Goal: Contribute content: Add original content to the website for others to see

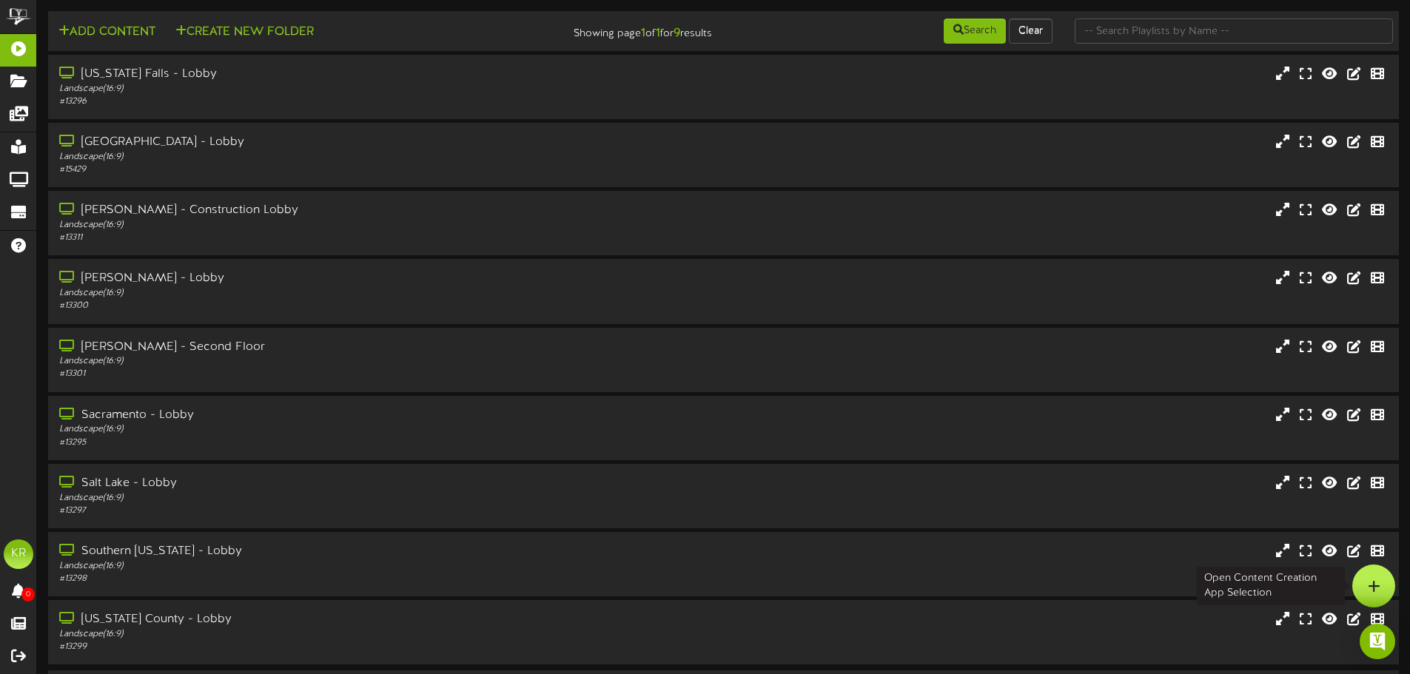
click at [1366, 587] on div at bounding box center [1373, 586] width 43 height 43
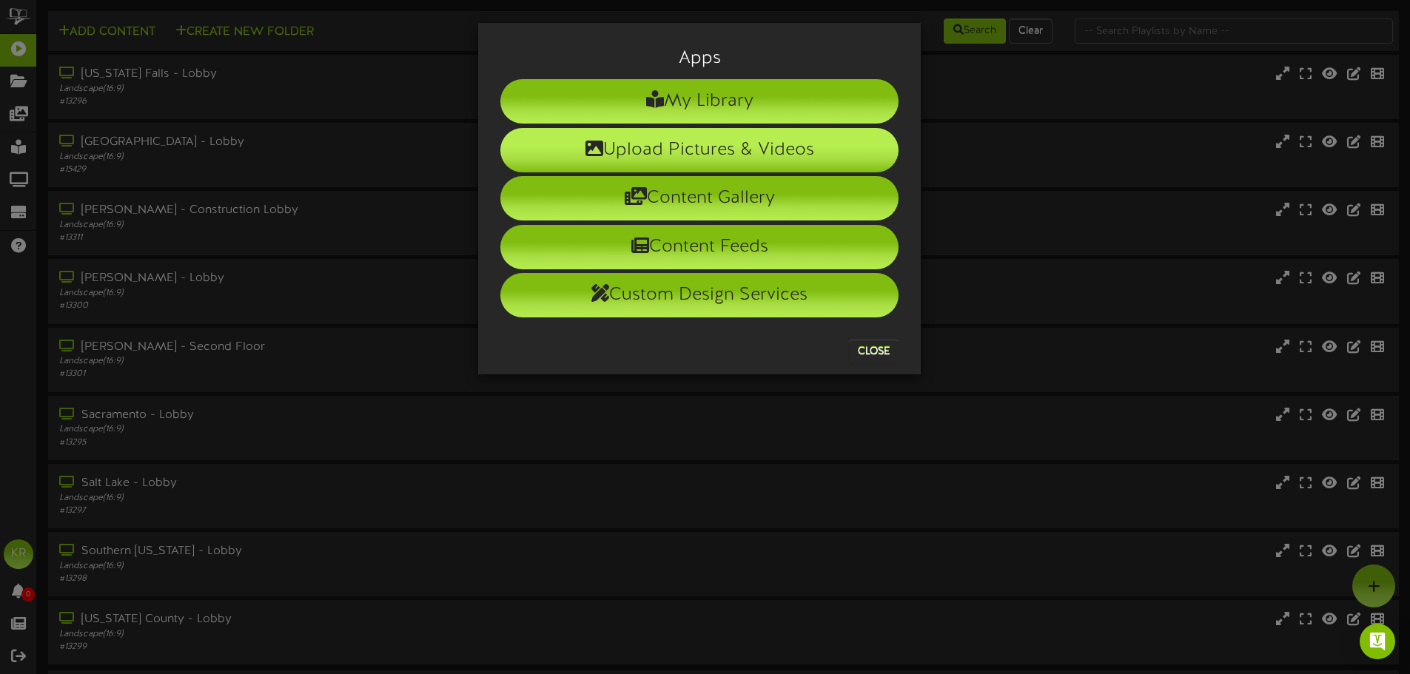
click at [715, 144] on li "Upload Pictures & Videos" at bounding box center [699, 150] width 398 height 44
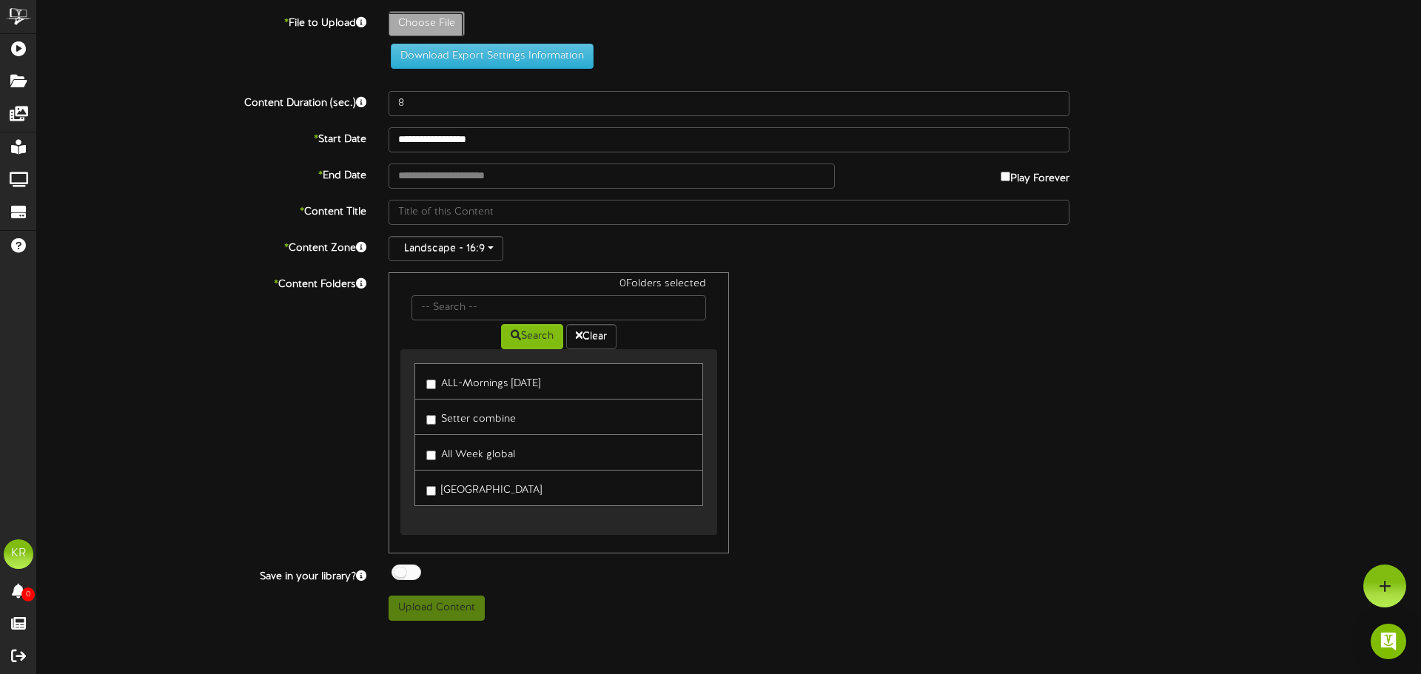
type input "**********"
type input "INSTALLS9-30"
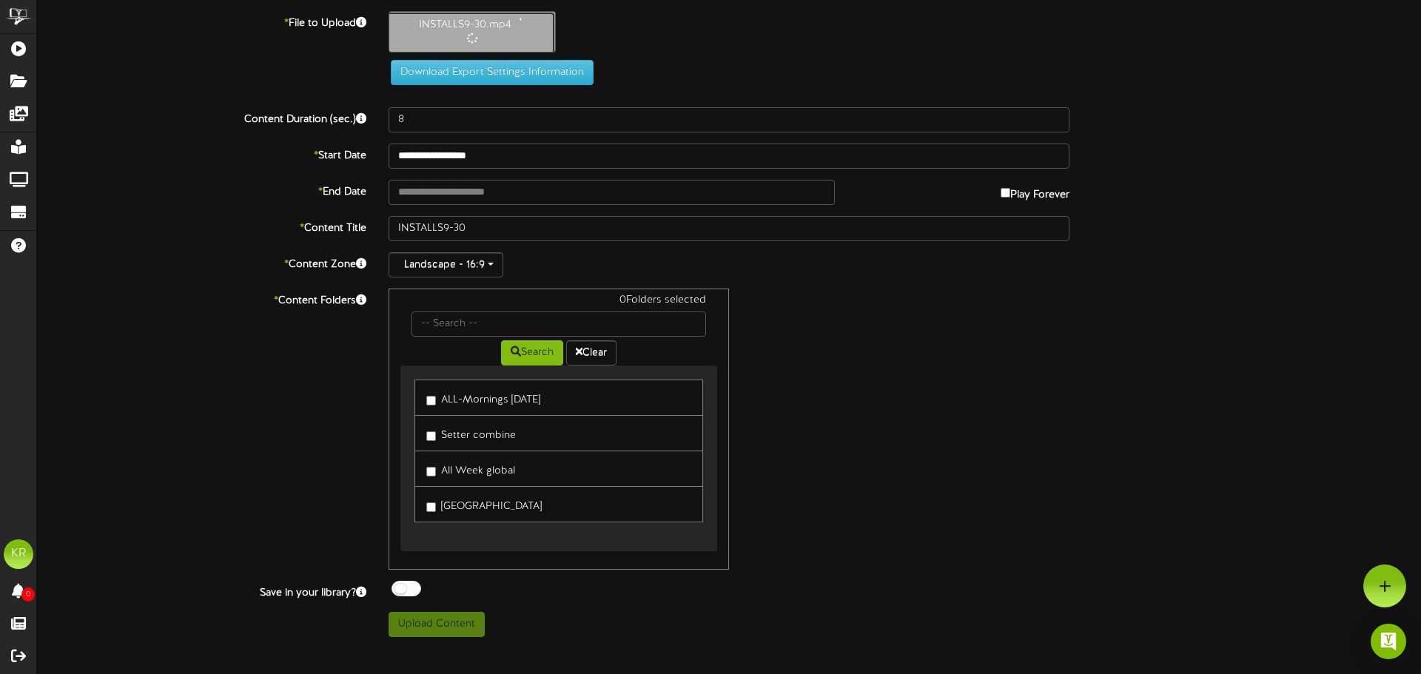
type input "10"
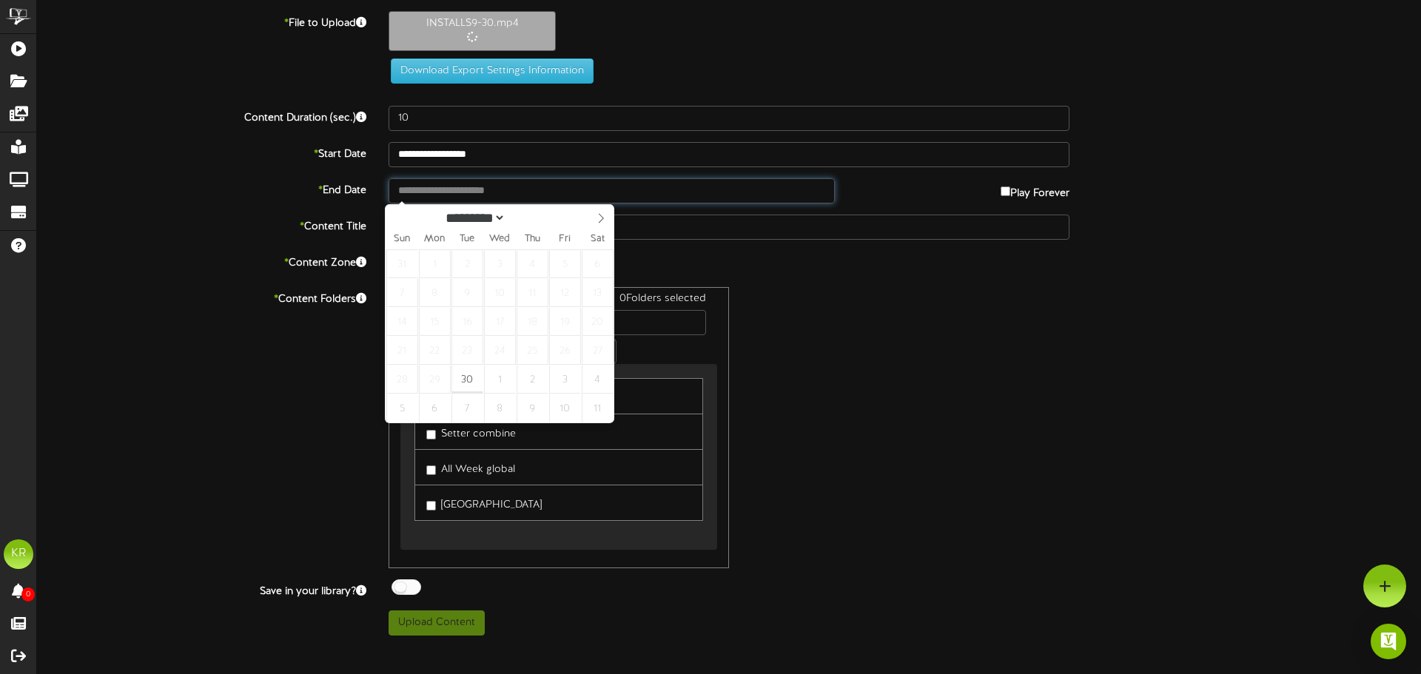
click at [431, 186] on input "text" at bounding box center [611, 190] width 446 height 25
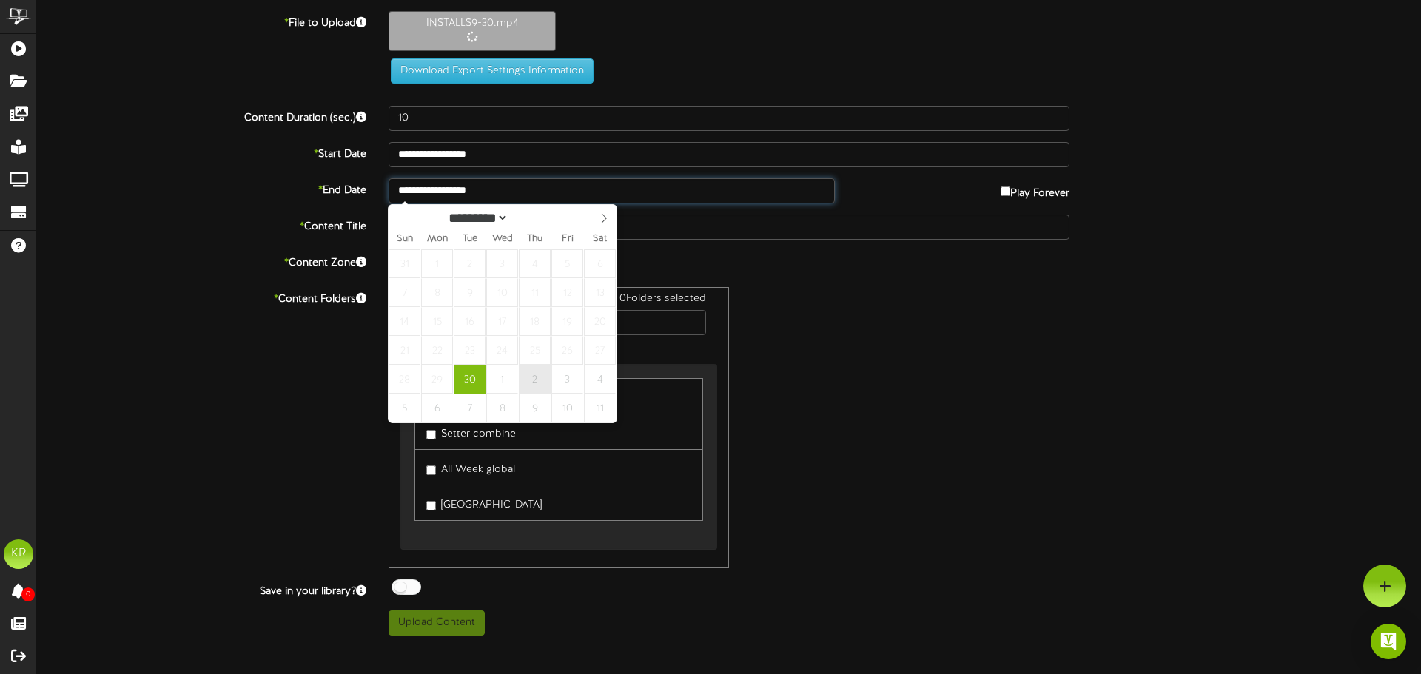
type input "**********"
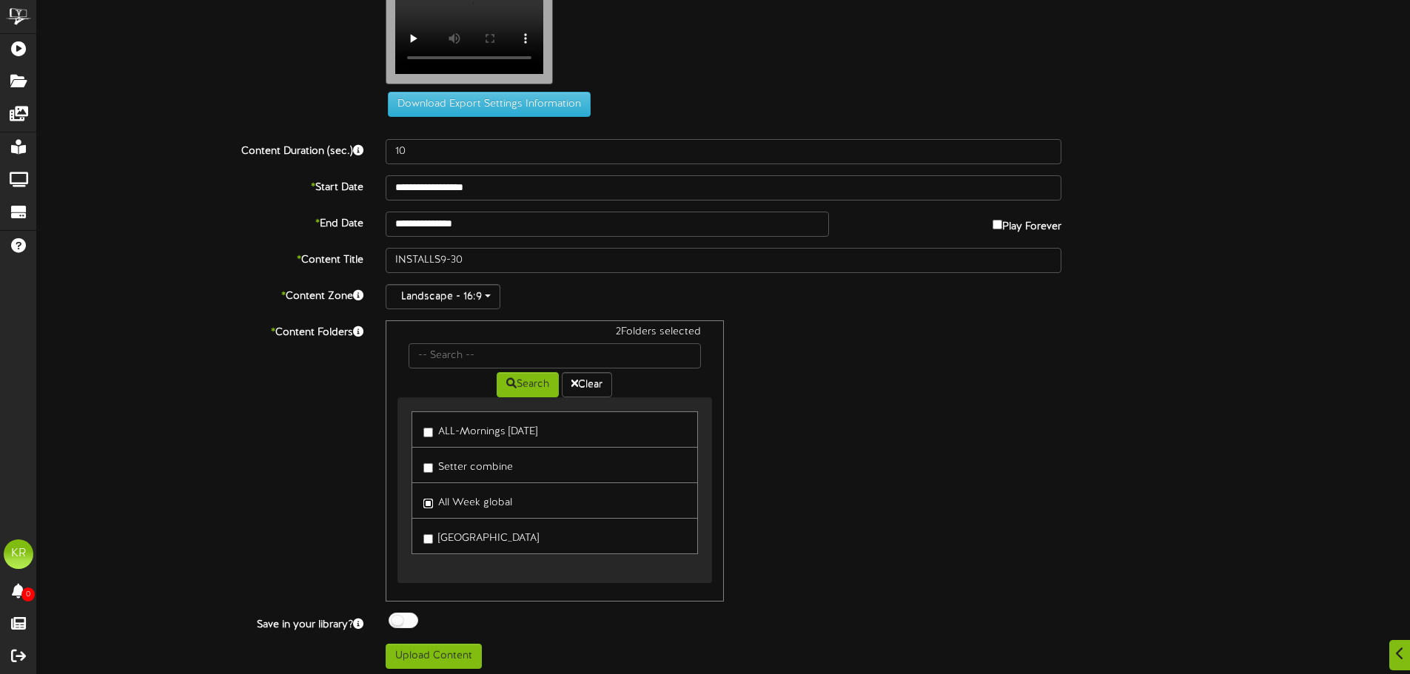
scroll to position [45, 0]
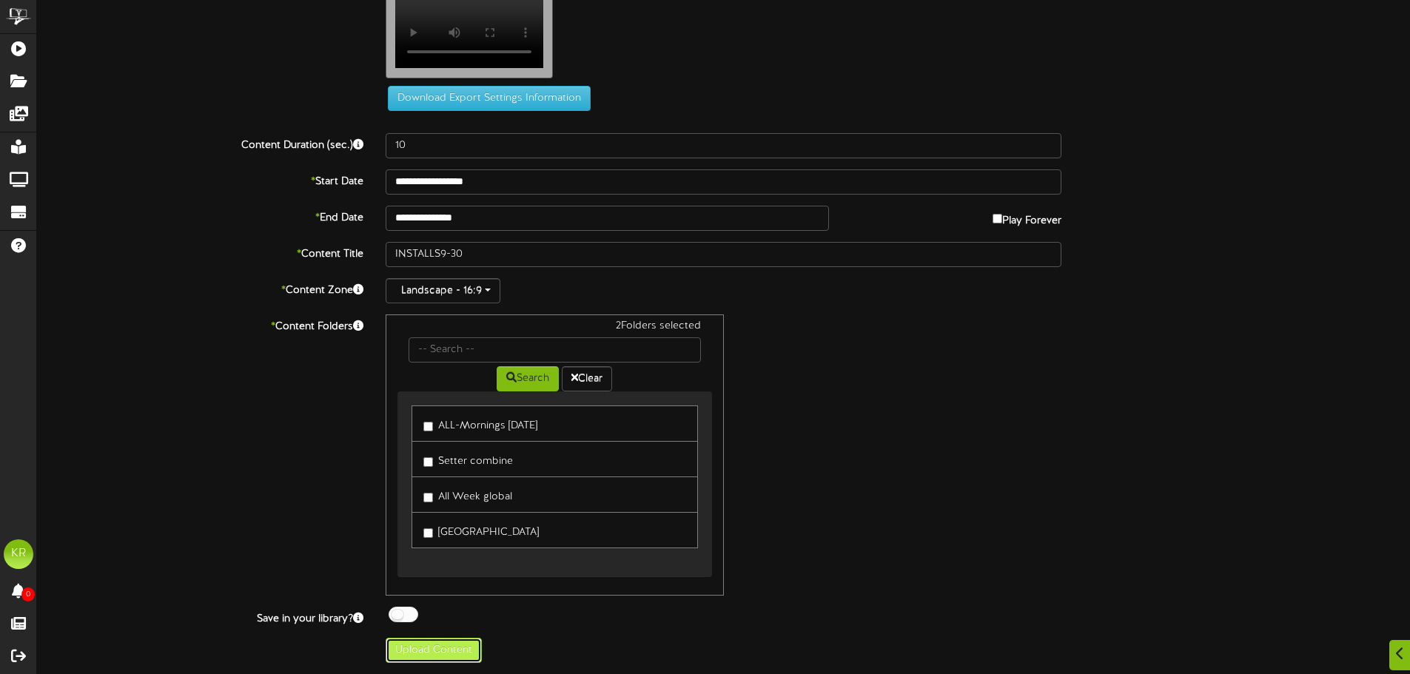
click at [460, 642] on button "Upload Content" at bounding box center [433, 650] width 96 height 25
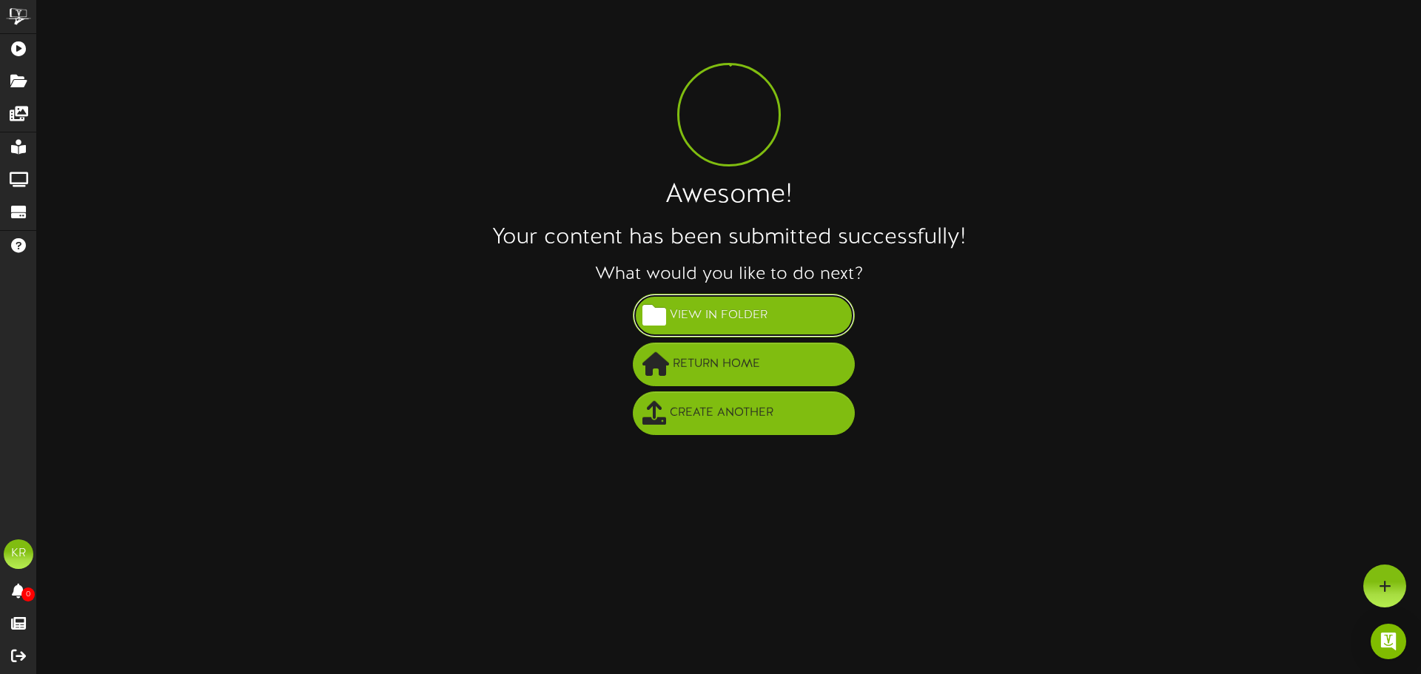
click at [807, 326] on button "View in Folder" at bounding box center [744, 316] width 222 height 44
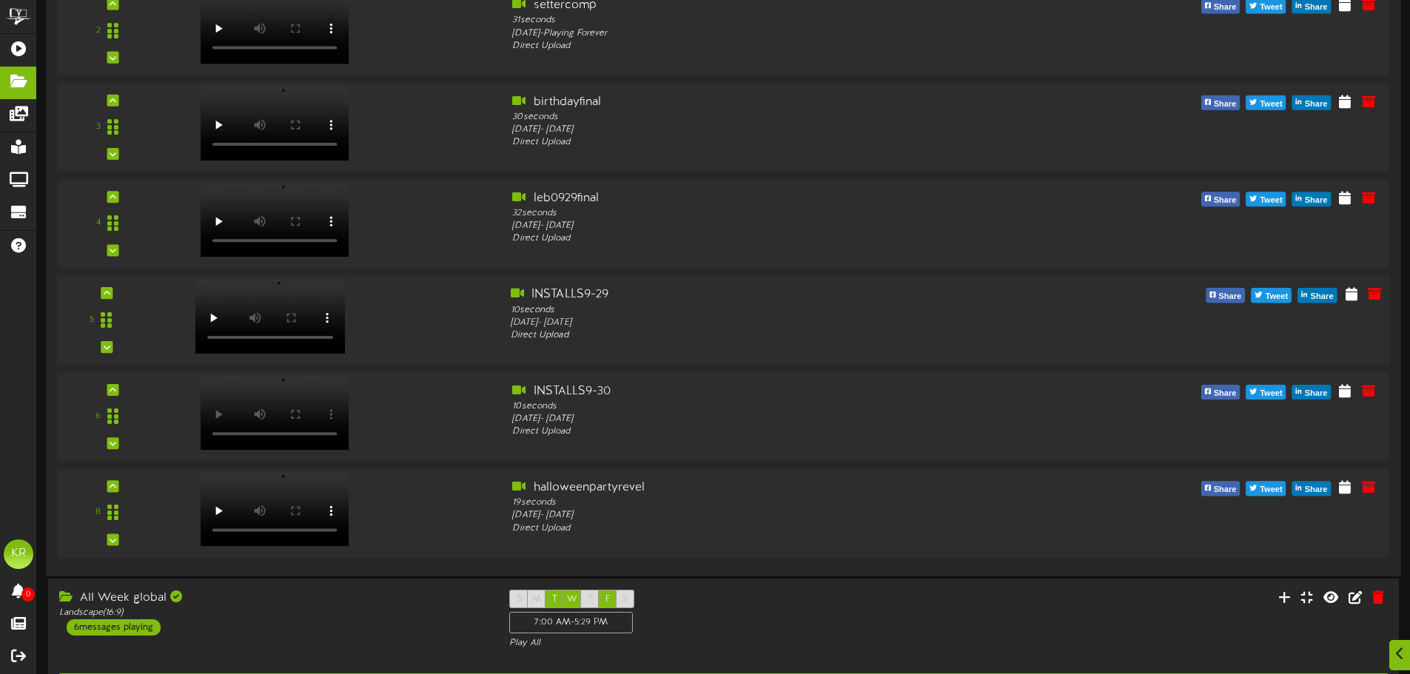
scroll to position [370, 0]
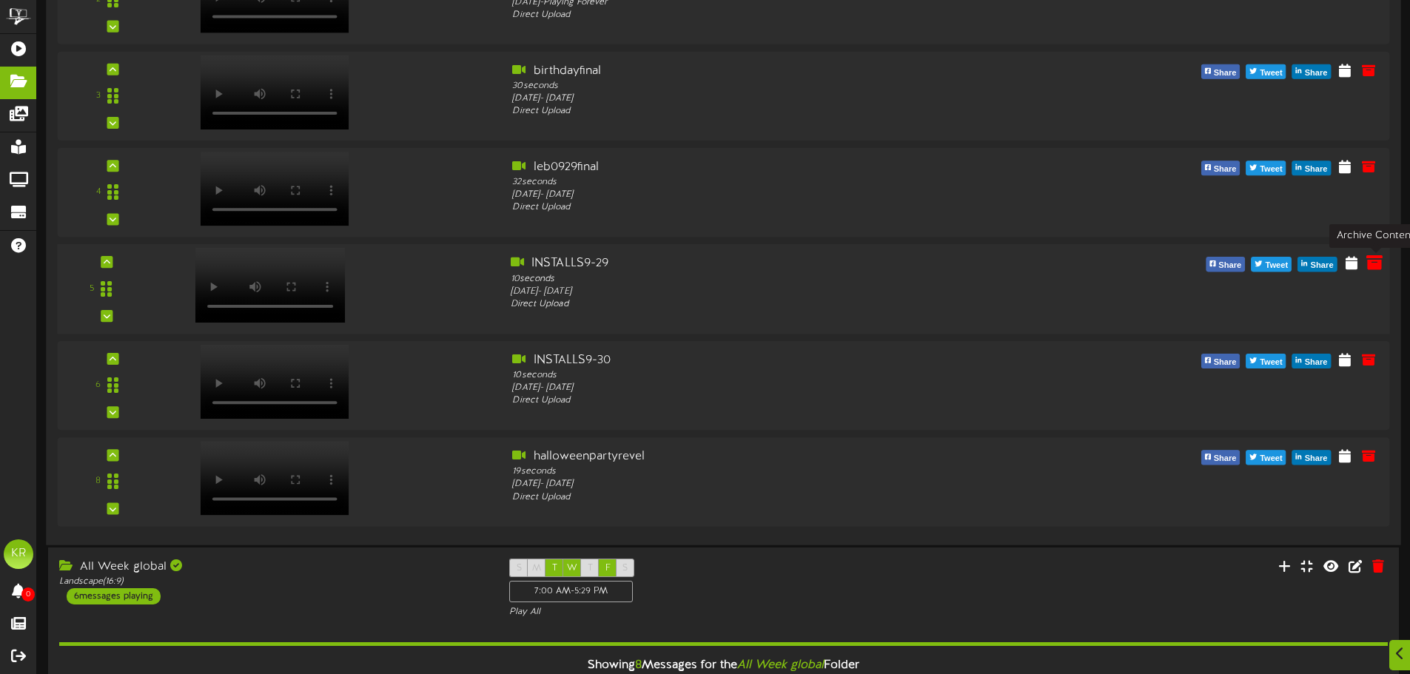
click at [1375, 265] on icon at bounding box center [1374, 263] width 16 height 16
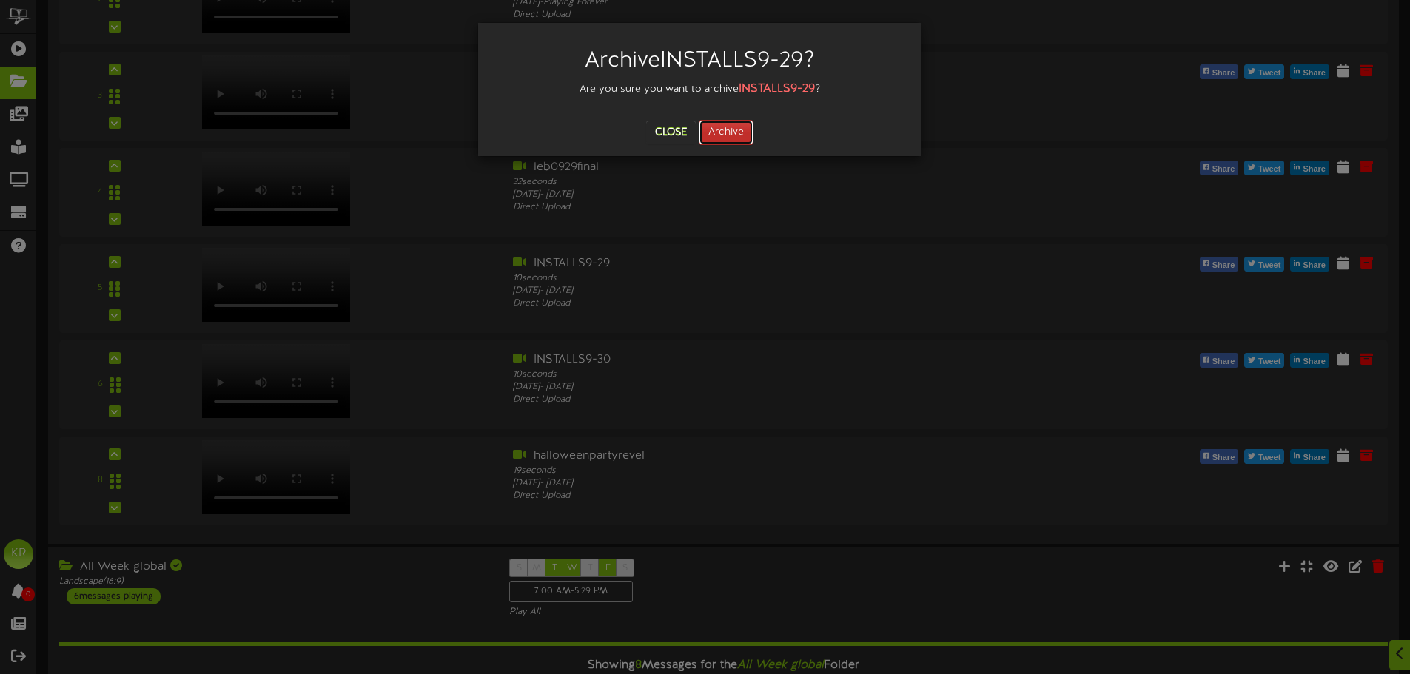
click at [722, 135] on button "Archive" at bounding box center [725, 132] width 55 height 25
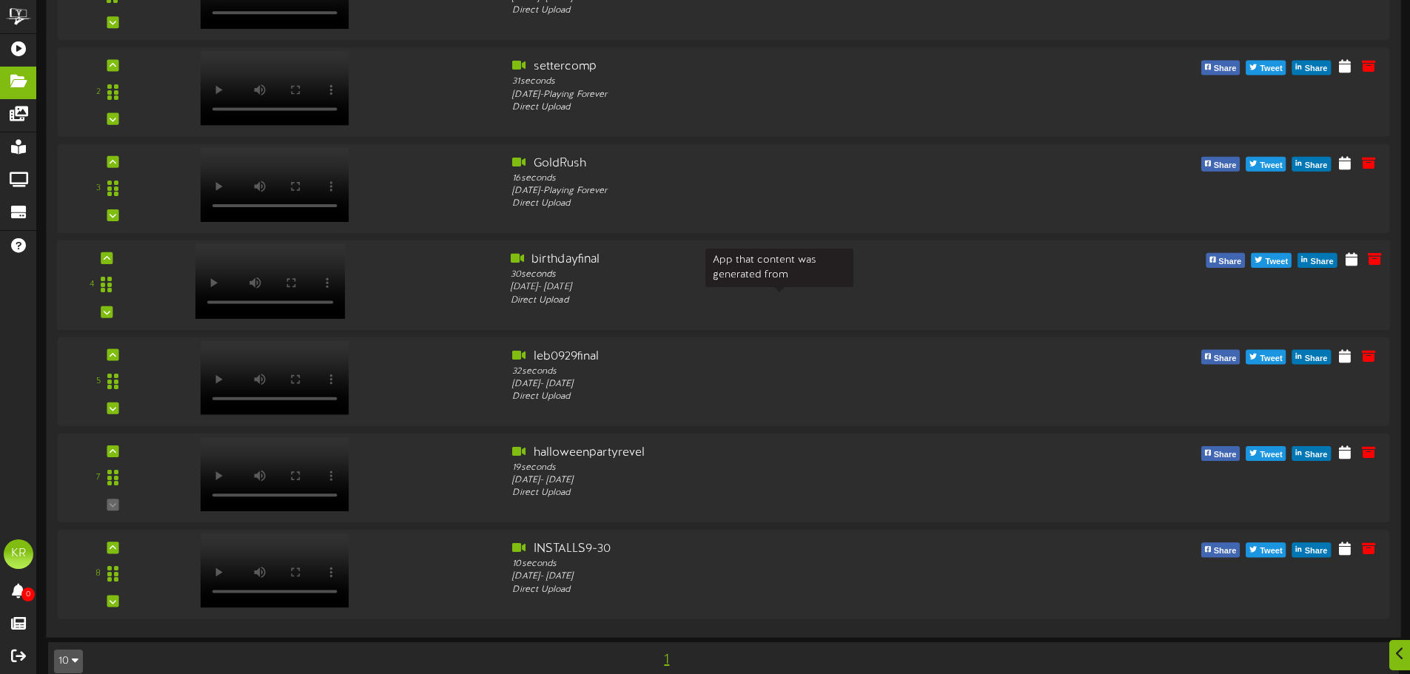
scroll to position [1054, 0]
